Goal: Transaction & Acquisition: Download file/media

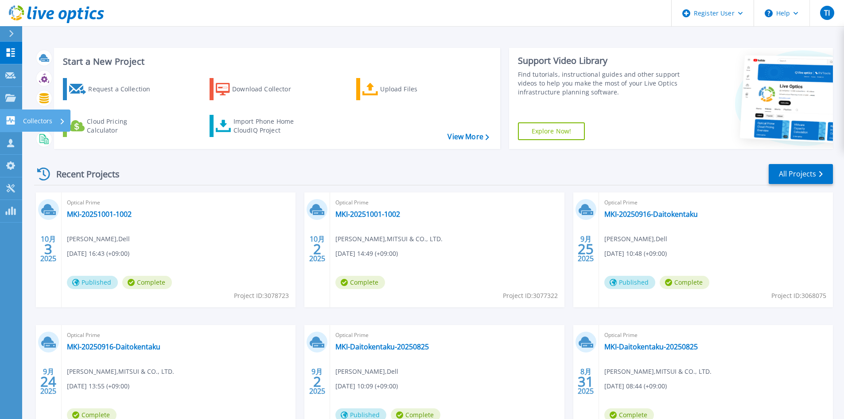
click at [11, 121] on icon at bounding box center [10, 120] width 11 height 8
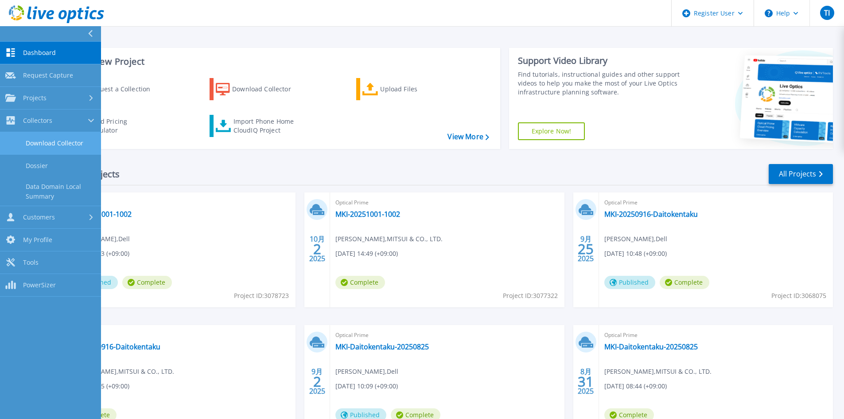
click at [62, 144] on link "Download Collector" at bounding box center [50, 143] width 101 height 23
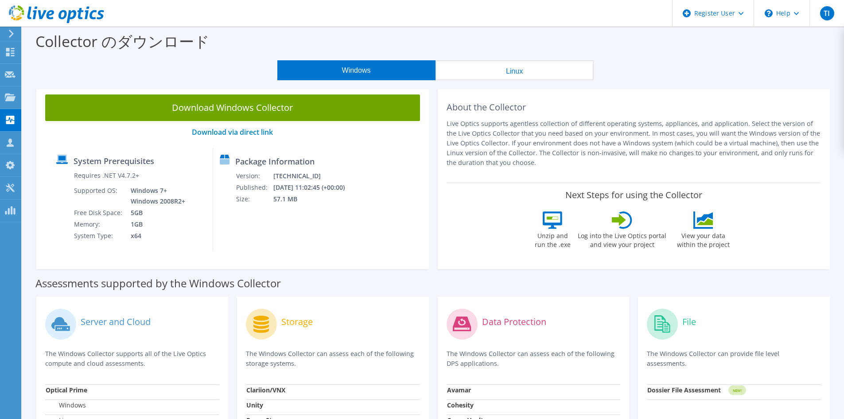
click at [340, 231] on div "Package Information Version: 26.3.10.224 Published: 2025/10/10 11:02:45 (+00:00…" at bounding box center [280, 199] width 134 height 103
drag, startPoint x: 112, startPoint y: 390, endPoint x: 43, endPoint y: 393, distance: 69.6
copy div "Optical Prime"
click at [621, 41] on div "Collector のダウンロード" at bounding box center [433, 44] width 813 height 34
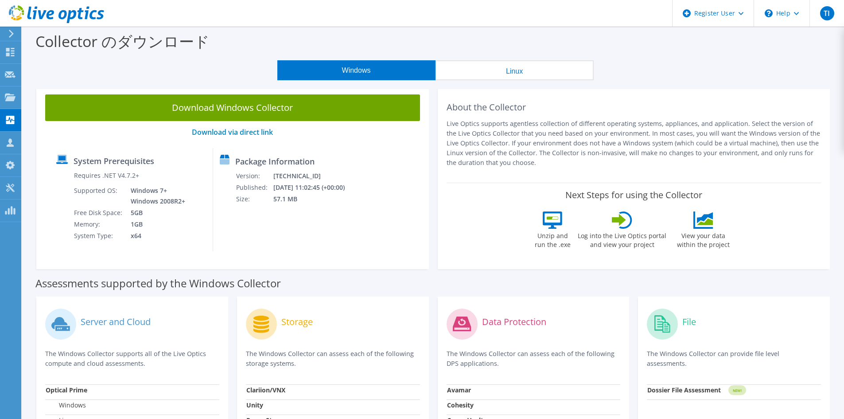
click at [625, 242] on label "Log into the Live Optics portal and view your project" at bounding box center [622, 239] width 90 height 20
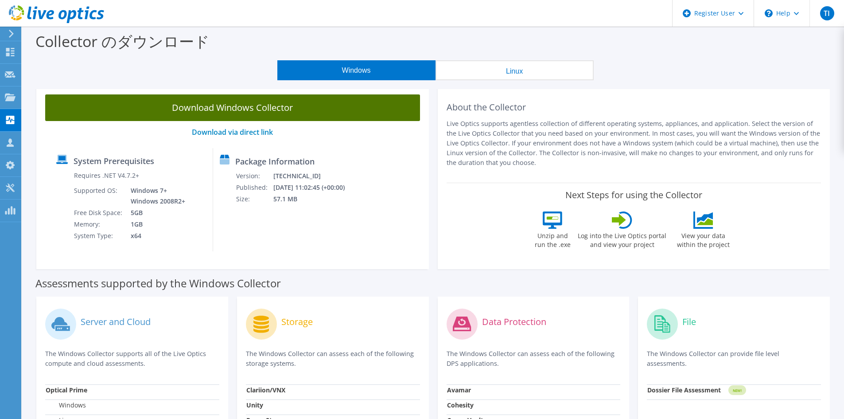
click at [225, 115] on link "Download Windows Collector" at bounding box center [232, 107] width 375 height 27
